Goal: Transaction & Acquisition: Purchase product/service

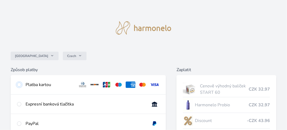
click at [18, 83] on input "radio" at bounding box center [19, 85] width 4 height 4
radio input "true"
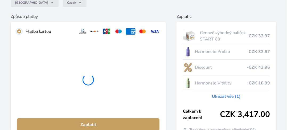
scroll to position [64, 0]
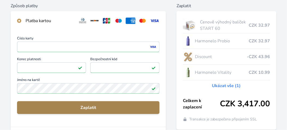
click at [94, 107] on span "Zaplatit" at bounding box center [88, 108] width 134 height 6
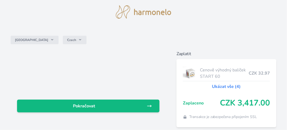
scroll to position [37, 0]
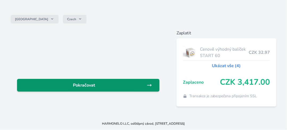
click at [138, 86] on span "Pokračovat" at bounding box center [84, 85] width 126 height 6
